Goal: Information Seeking & Learning: Learn about a topic

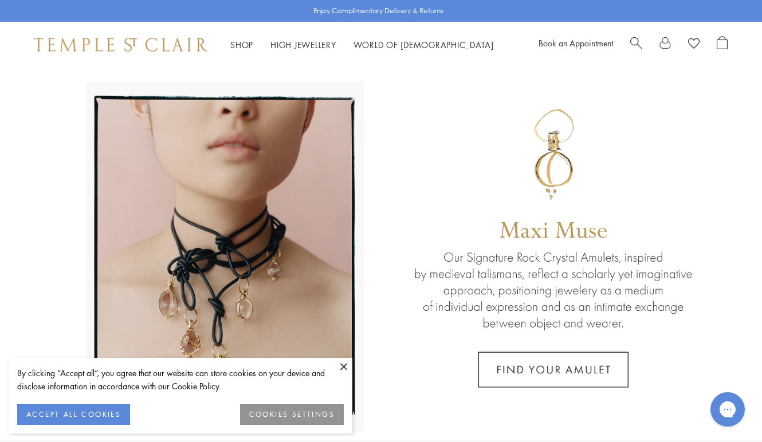
click at [345, 367] on button at bounding box center [343, 366] width 17 height 17
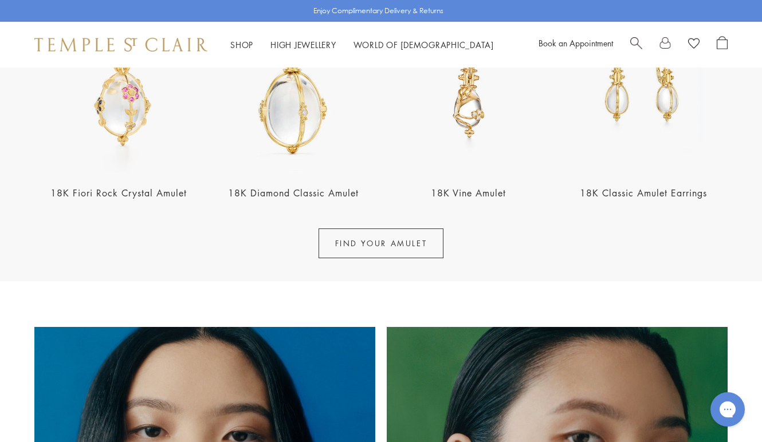
scroll to position [479, 0]
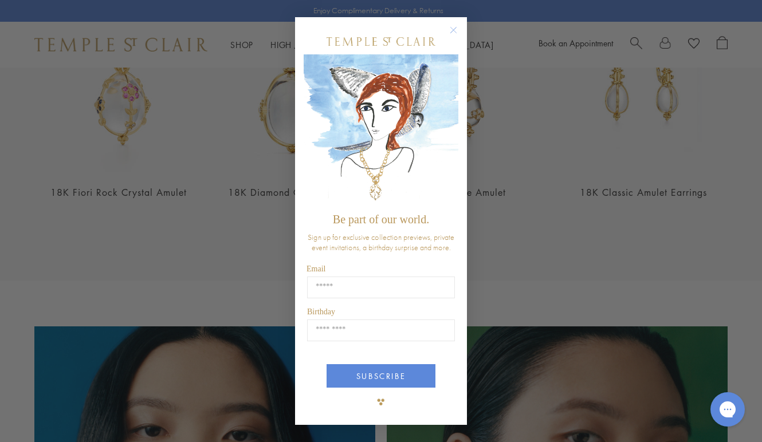
click at [452, 37] on circle "Close dialog" at bounding box center [454, 30] width 14 height 14
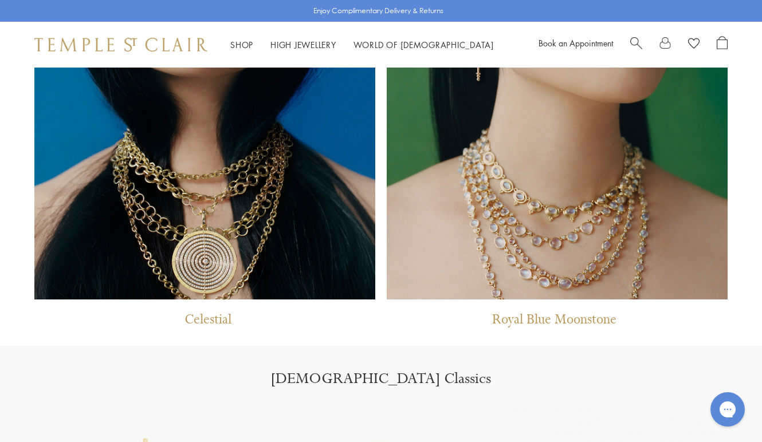
scroll to position [974, 0]
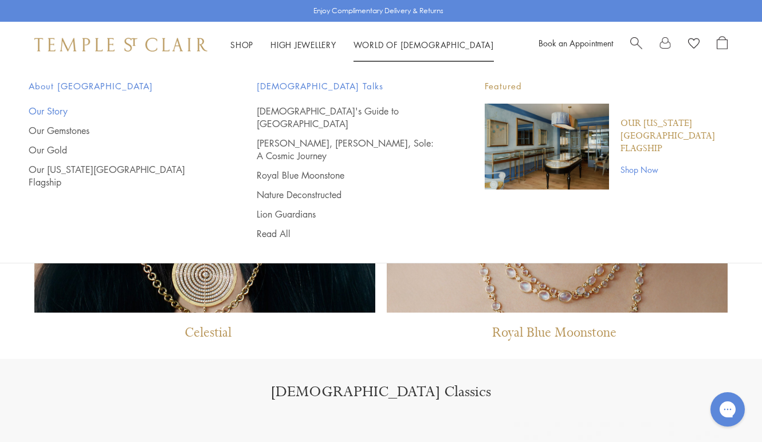
click at [53, 108] on link "Our Story" at bounding box center [120, 111] width 182 height 13
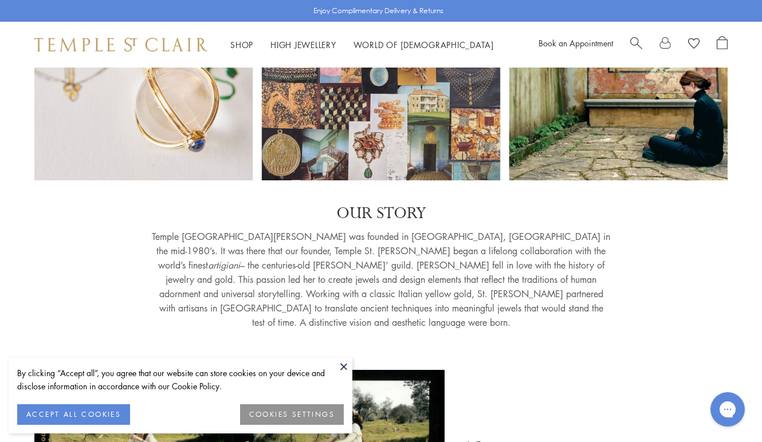
scroll to position [158, 0]
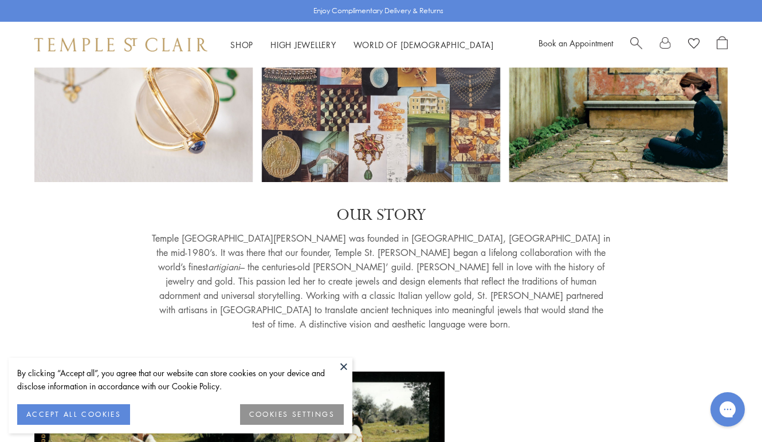
click at [344, 362] on button at bounding box center [343, 366] width 17 height 17
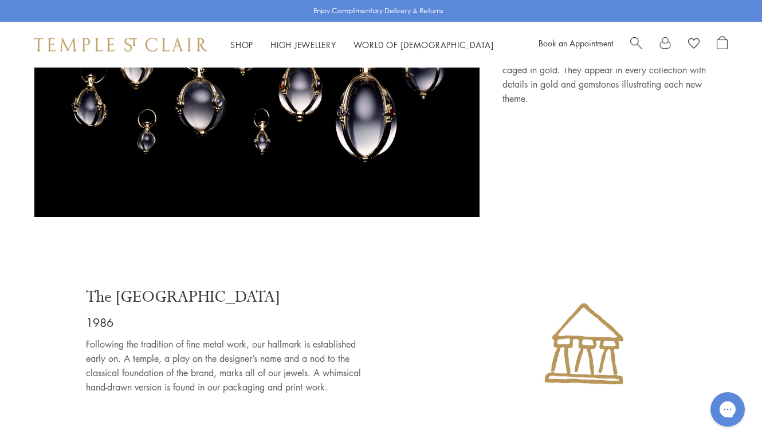
scroll to position [1252, 0]
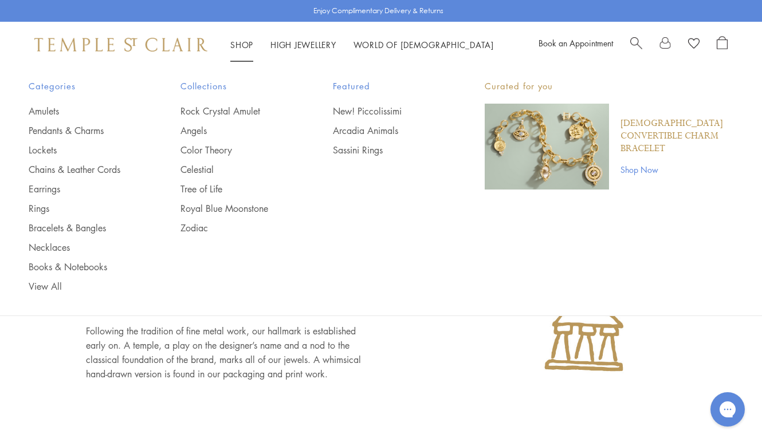
click at [229, 31] on div "Shop Shop Categories Amulets Pendants & Charms Lockets Chains & Leather Cords E…" at bounding box center [381, 45] width 762 height 46
click at [203, 107] on link "Rock Crystal Amulet" at bounding box center [233, 111] width 106 height 13
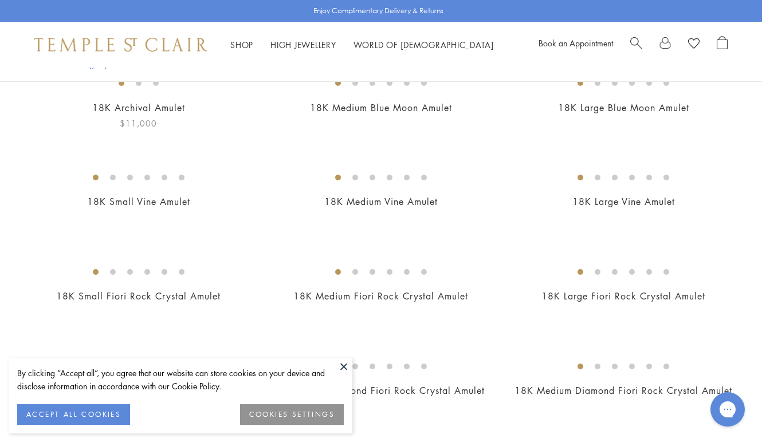
click at [0, 0] on img at bounding box center [0, 0] width 0 height 0
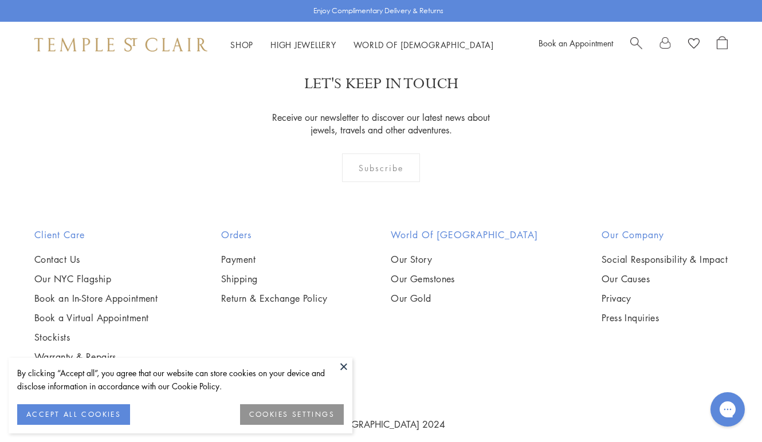
scroll to position [1467, 0]
